Goal: Information Seeking & Learning: Find specific page/section

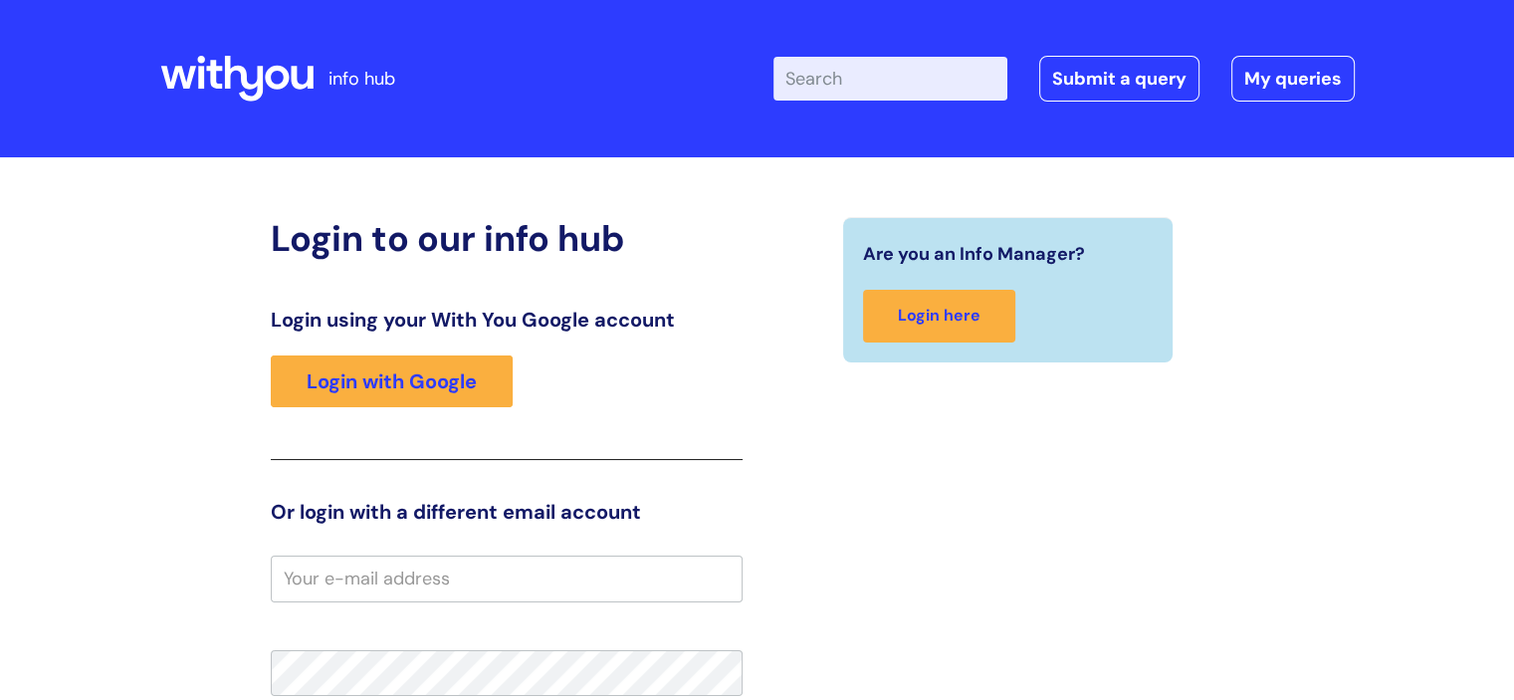
click at [880, 91] on input "Enter your search term here..." at bounding box center [890, 79] width 234 height 44
type input "brand"
click button "Search" at bounding box center [0, 0] width 0 height 0
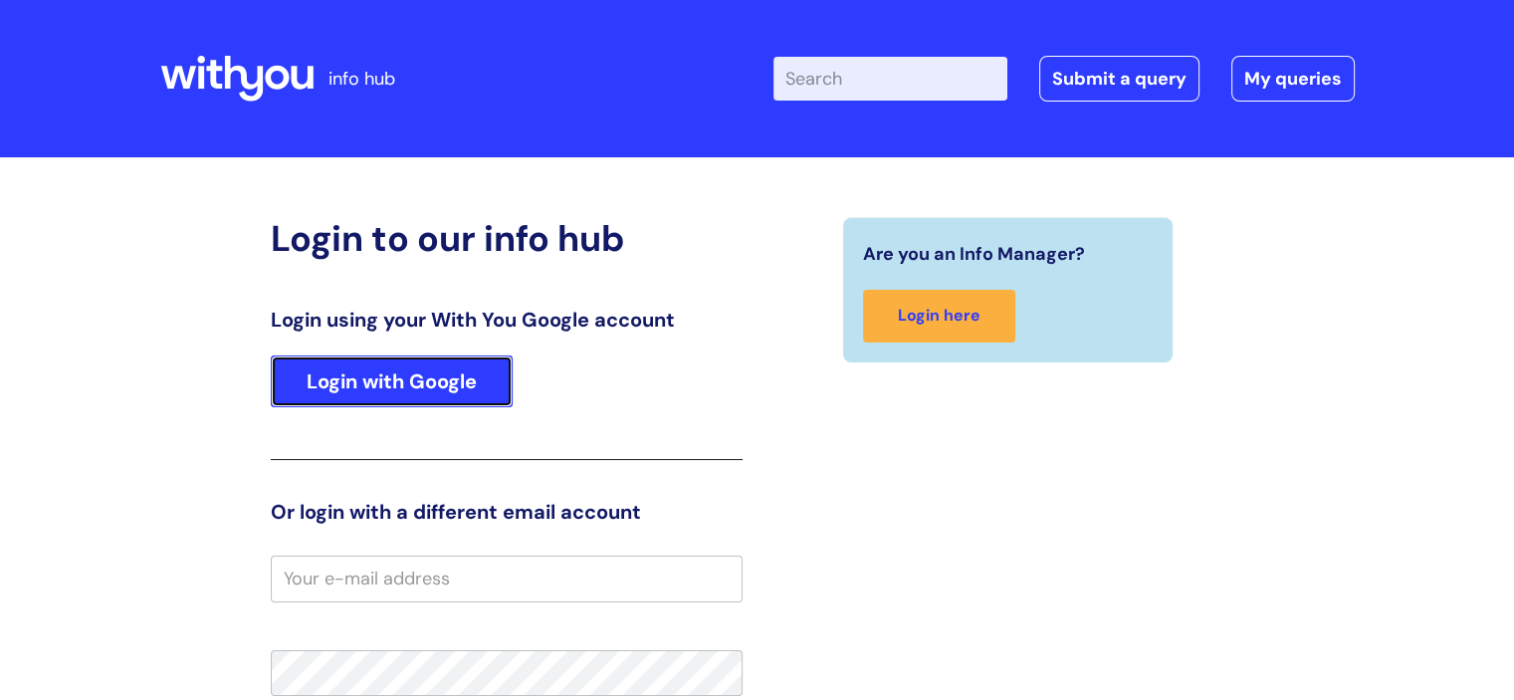
click at [377, 389] on link "Login with Google" at bounding box center [392, 381] width 242 height 52
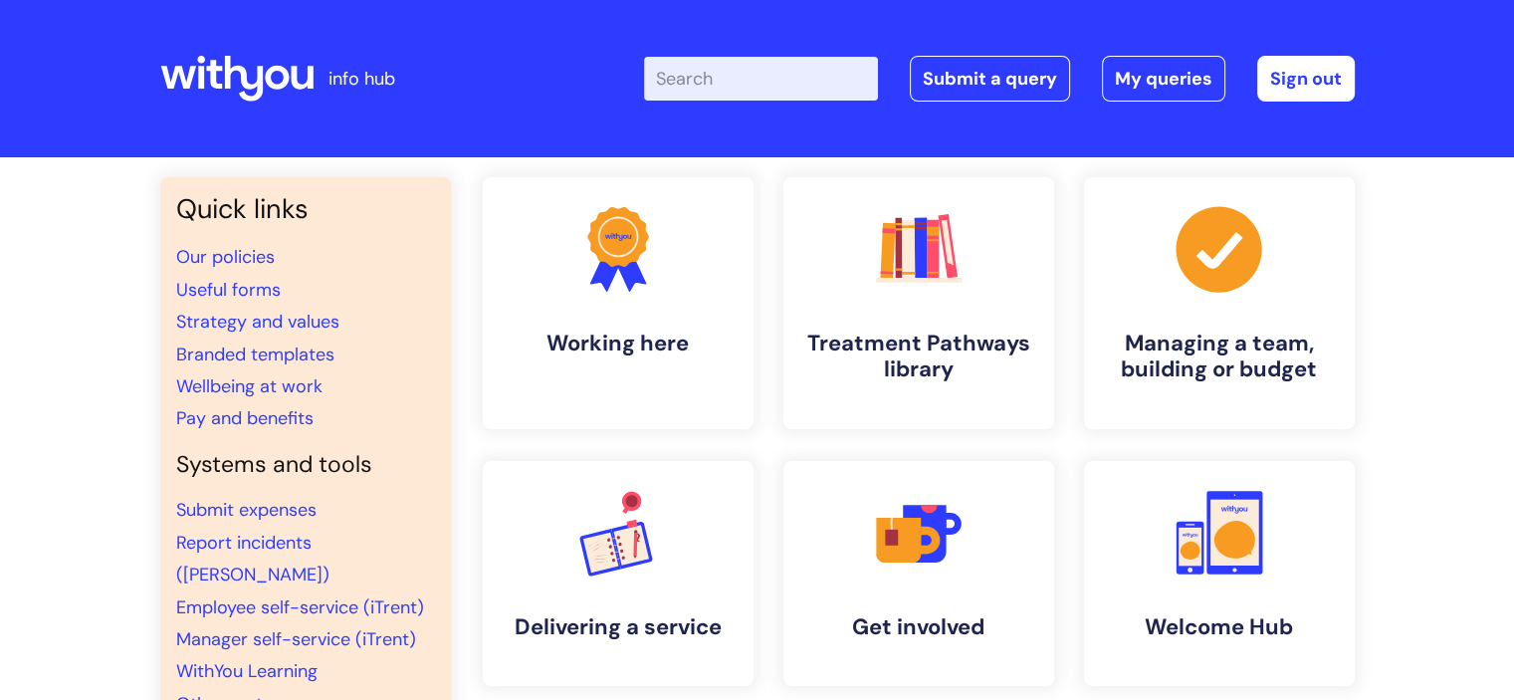
click at [728, 66] on input "Enter your search term here..." at bounding box center [761, 79] width 234 height 44
type input "brand"
click button "Search" at bounding box center [0, 0] width 0 height 0
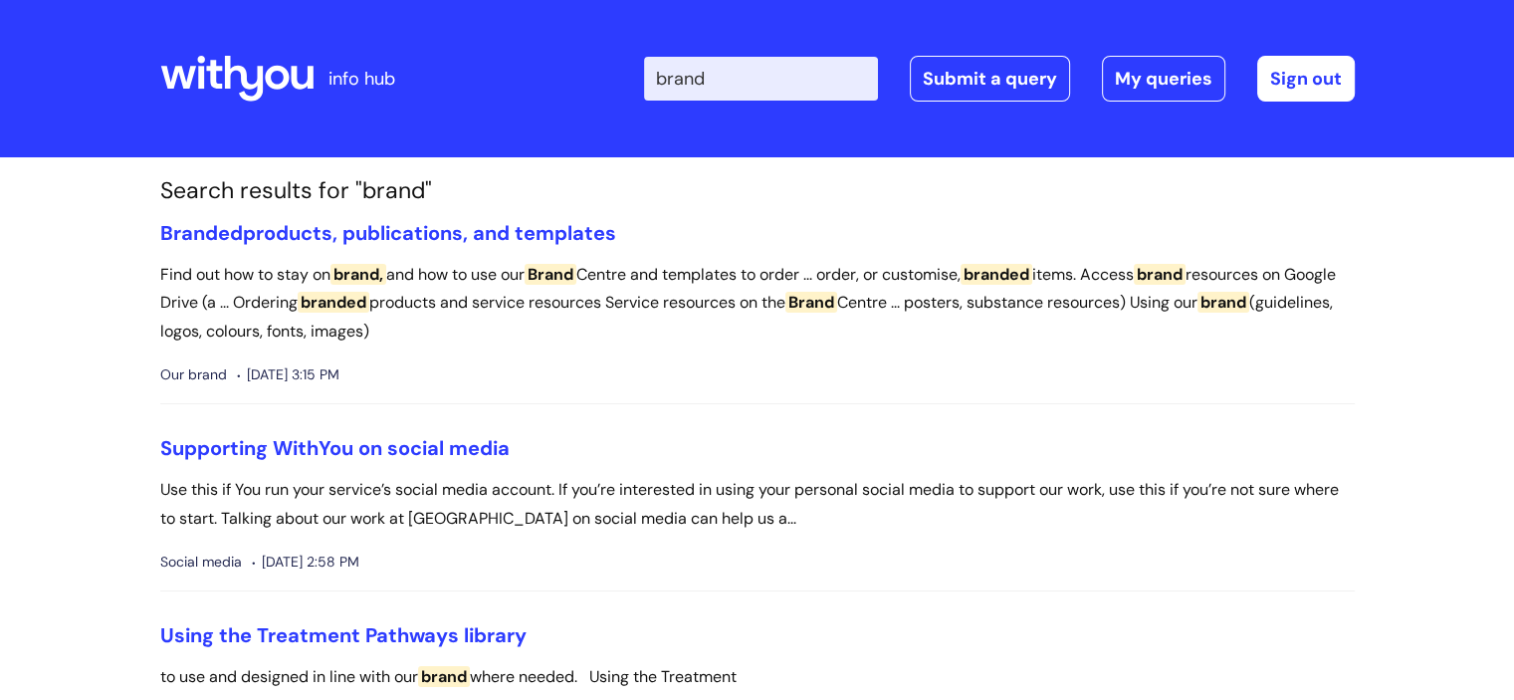
click at [749, 78] on input "brand" at bounding box center [761, 79] width 234 height 44
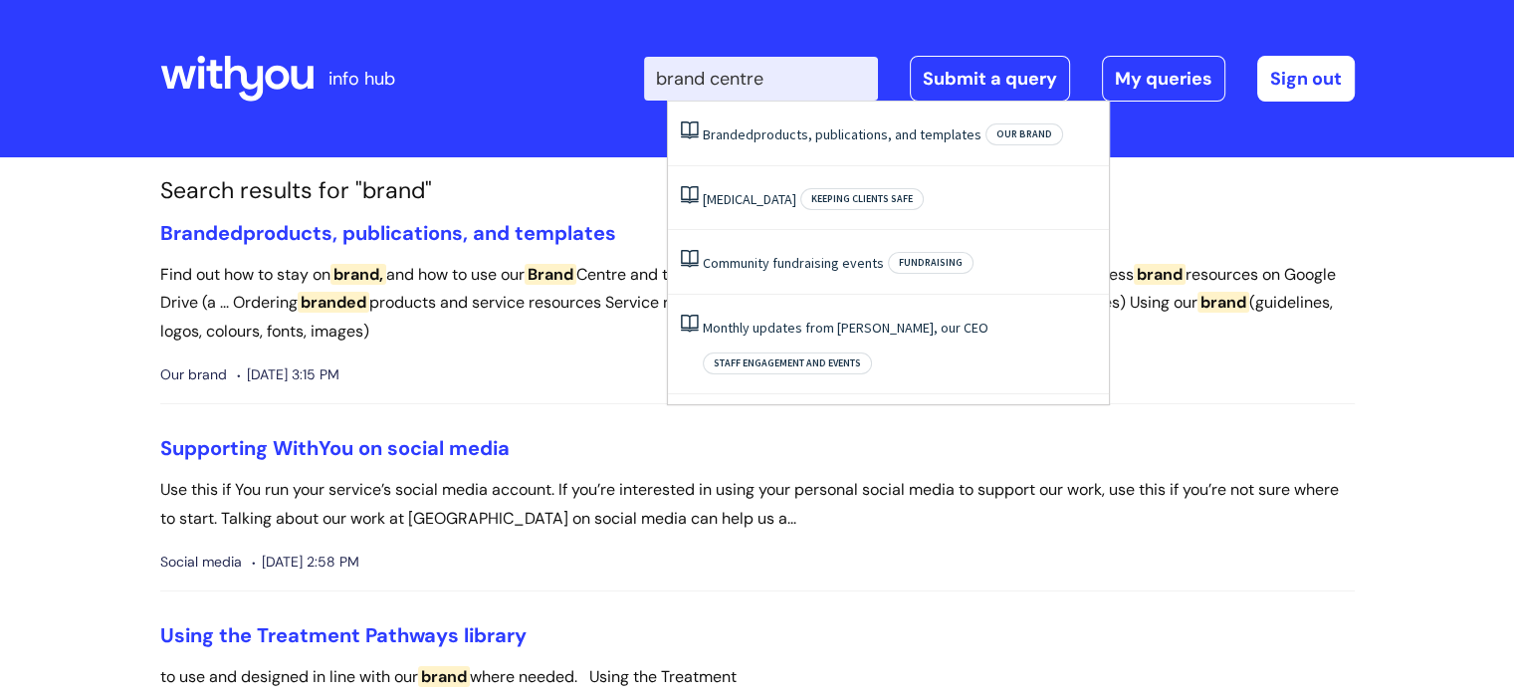
type input "brand centre"
click button "Search" at bounding box center [0, 0] width 0 height 0
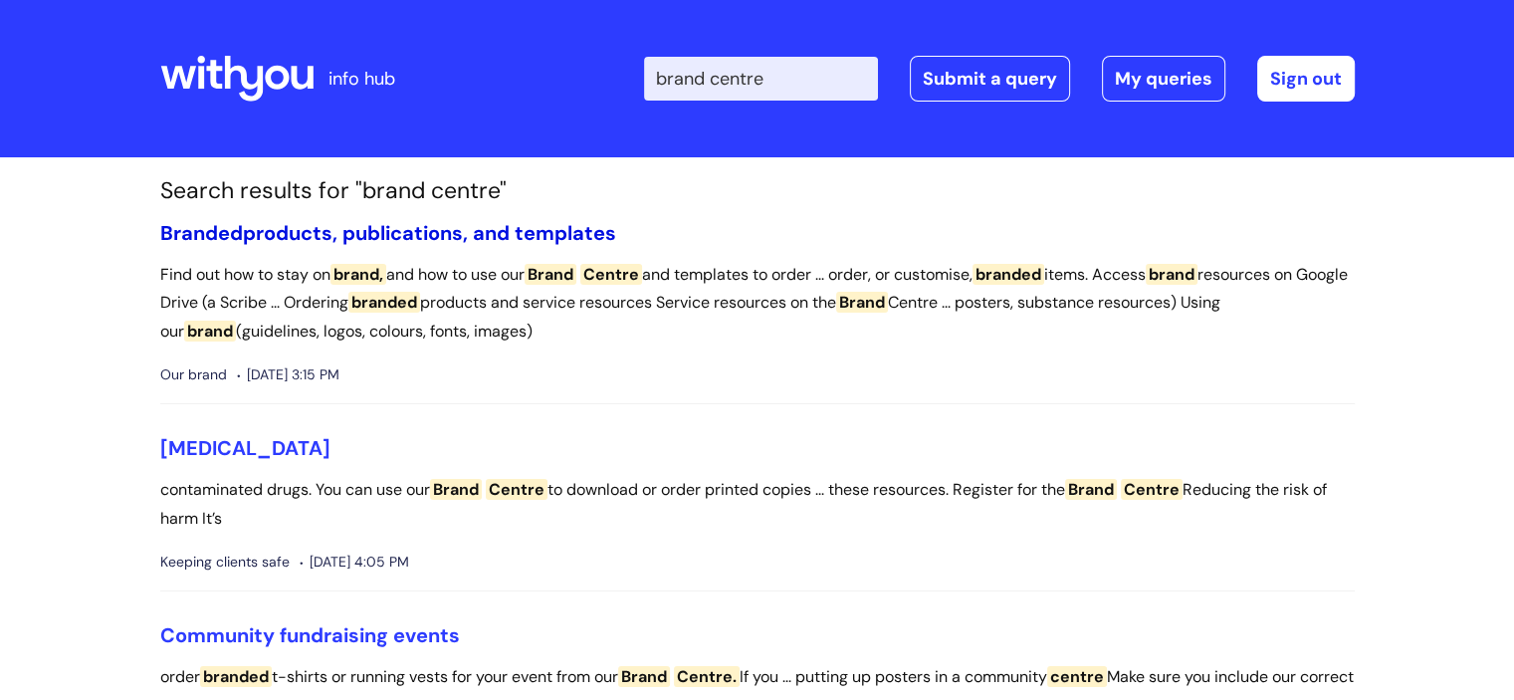
click at [390, 236] on link "Branded products, publications, and templates" at bounding box center [388, 233] width 456 height 26
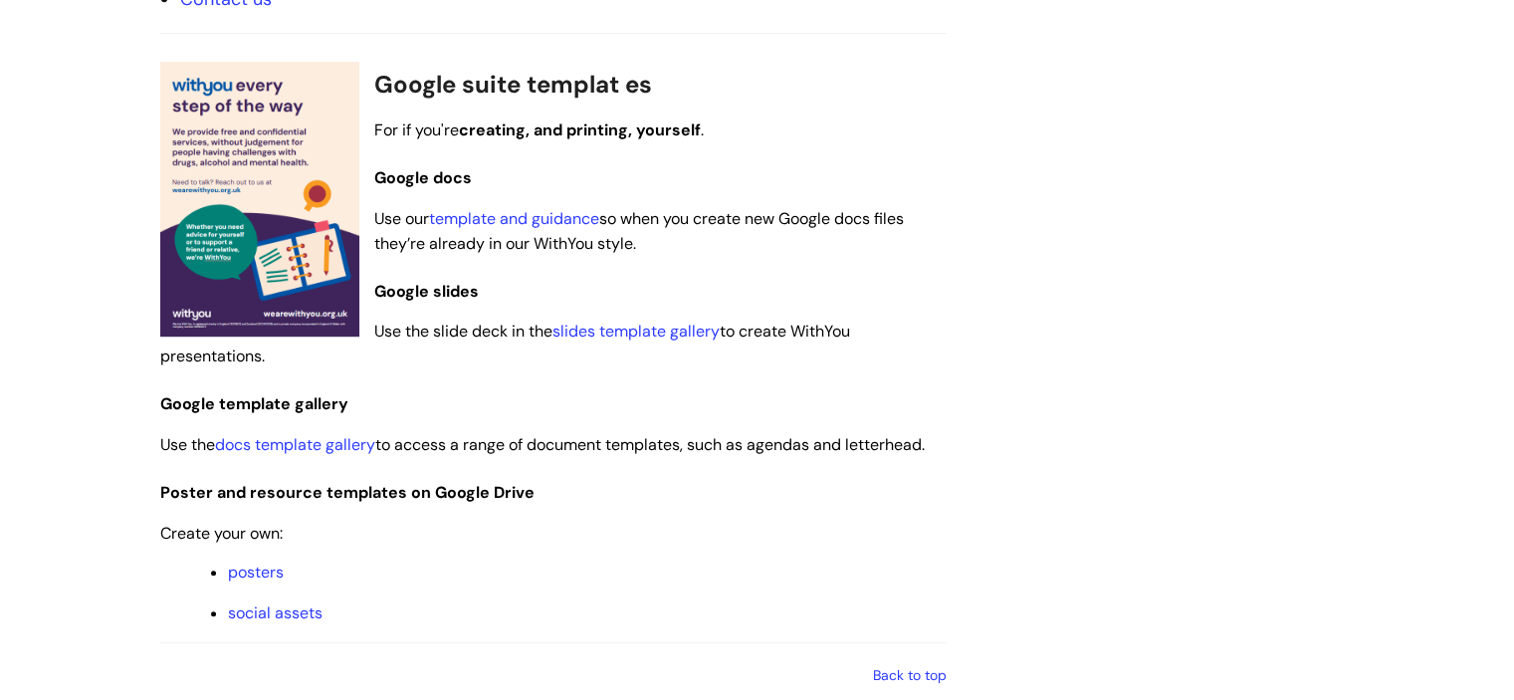
scroll to position [1218, 0]
click at [340, 437] on link "docs template gallery" at bounding box center [295, 444] width 160 height 21
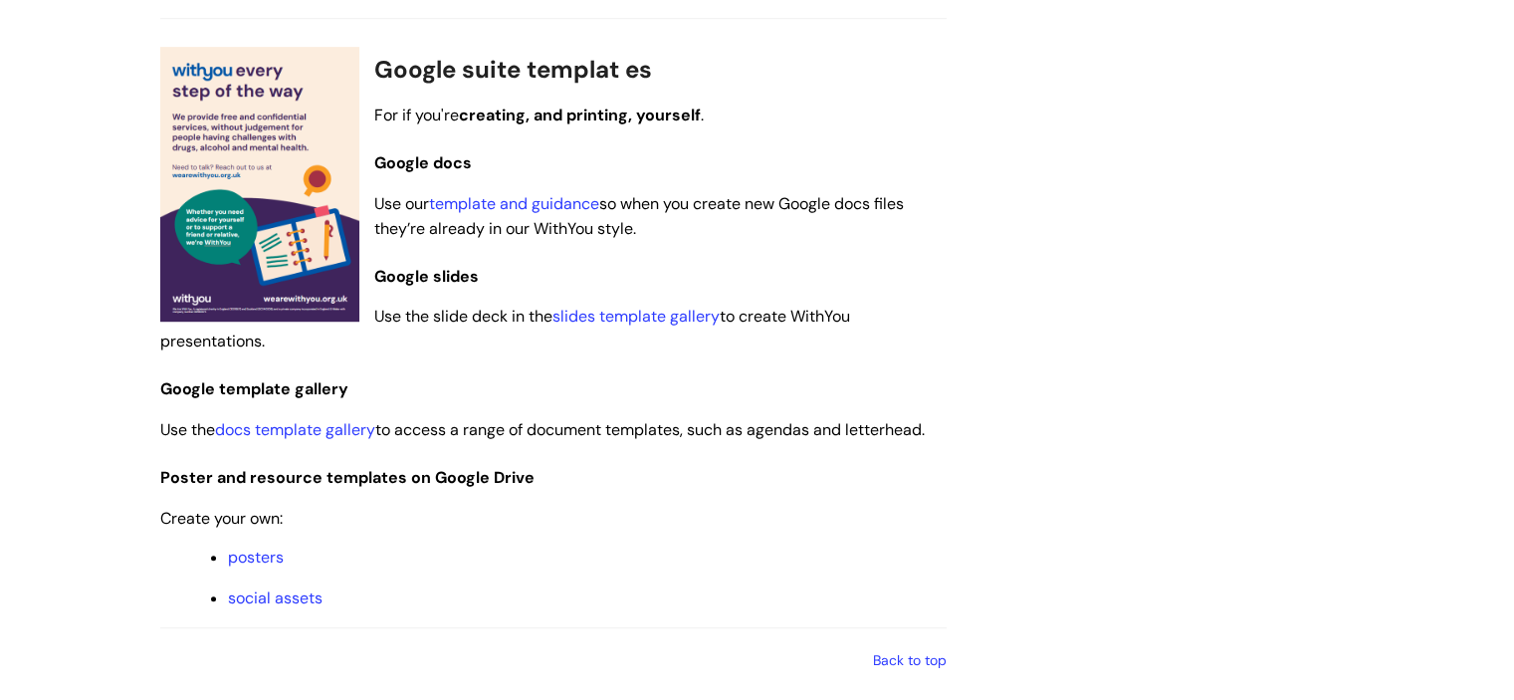
scroll to position [1234, 0]
click at [271, 555] on link "posters" at bounding box center [256, 556] width 56 height 21
